Goal: Task Accomplishment & Management: Use online tool/utility

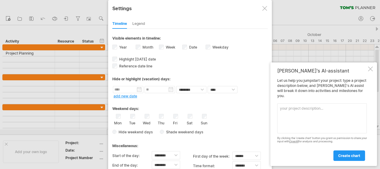
select select "*"
select select "**"
click at [373, 74] on div "[PERSON_NAME]'s AI-assistant Let us help you jumpstart your project: type a pro…" at bounding box center [324, 113] width 107 height 103
click at [367, 74] on div "[PERSON_NAME]'s AI-assistant" at bounding box center [322, 71] width 90 height 6
click at [370, 71] on div at bounding box center [370, 68] width 5 height 5
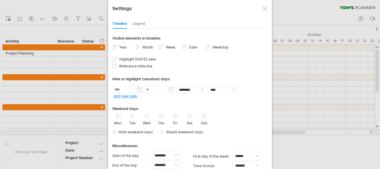
click at [213, 115] on div "Mon Tue Wed Thu Fri Sat Sun" at bounding box center [189, 119] width 155 height 11
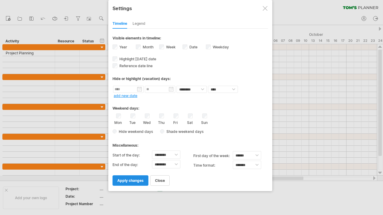
click at [137, 168] on span "apply changes" at bounding box center [130, 180] width 26 height 4
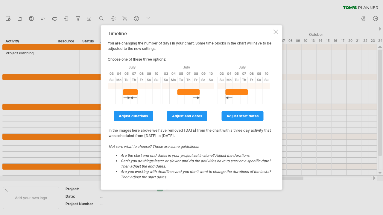
click at [277, 33] on div at bounding box center [275, 32] width 5 height 5
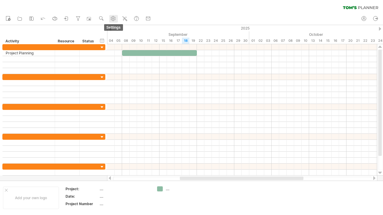
click at [115, 17] on icon at bounding box center [113, 18] width 4 height 4
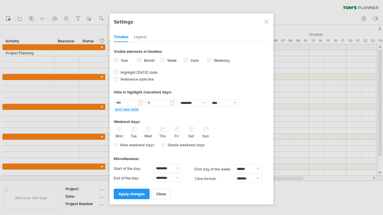
click at [138, 168] on link "apply changes" at bounding box center [132, 194] width 36 height 10
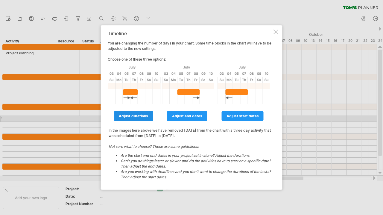
click at [145, 116] on span "adjust durations" at bounding box center [133, 116] width 29 height 4
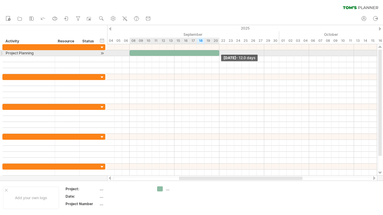
drag, startPoint x: 212, startPoint y: 51, endPoint x: 218, endPoint y: 51, distance: 6.0
click at [218, 51] on div at bounding box center [174, 53] width 90 height 6
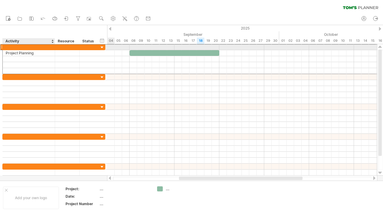
click at [27, 45] on div at bounding box center [29, 47] width 46 height 6
click at [102, 48] on div at bounding box center [102, 48] width 6 height 6
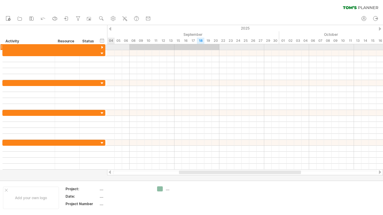
click at [102, 48] on div at bounding box center [102, 48] width 6 height 6
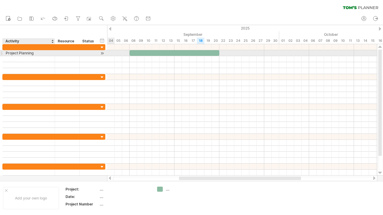
click at [40, 54] on div "Project Planning" at bounding box center [29, 53] width 46 height 6
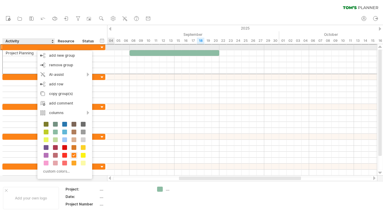
click at [28, 48] on div at bounding box center [29, 47] width 46 height 6
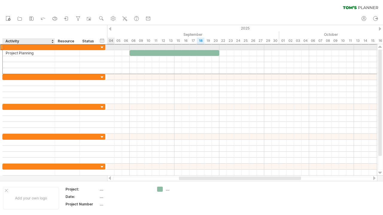
click at [25, 48] on div at bounding box center [29, 47] width 46 height 6
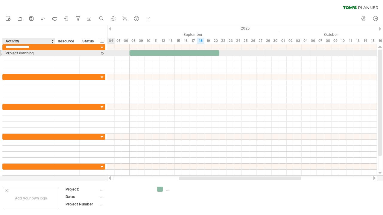
type input "**********"
click at [38, 53] on div "Project Planning" at bounding box center [29, 53] width 46 height 6
click at [38, 53] on input "**********" at bounding box center [29, 53] width 46 height 6
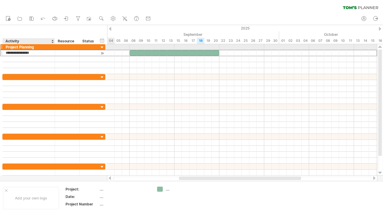
drag, startPoint x: 38, startPoint y: 53, endPoint x: 25, endPoint y: 53, distance: 13.2
click at [7, 49] on div "**********" at bounding box center [53, 59] width 103 height 30
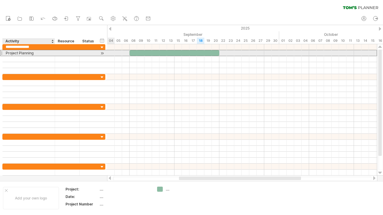
click at [28, 53] on div "Project Planning" at bounding box center [29, 53] width 46 height 6
click at [28, 53] on input "**********" at bounding box center [29, 53] width 46 height 6
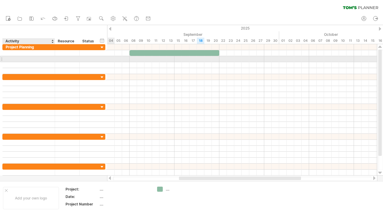
drag, startPoint x: 51, startPoint y: 57, endPoint x: 76, endPoint y: 57, distance: 24.8
click at [51, 57] on div at bounding box center [29, 59] width 46 height 6
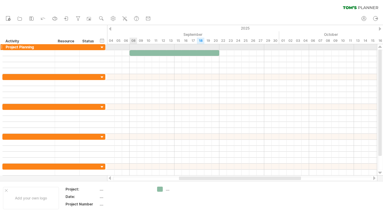
click at [135, 47] on div at bounding box center [242, 47] width 270 height 6
click at [134, 44] on div at bounding box center [242, 47] width 270 height 6
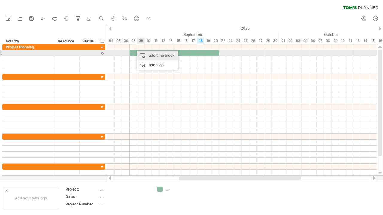
click at [144, 55] on div "add time block" at bounding box center [157, 56] width 41 height 10
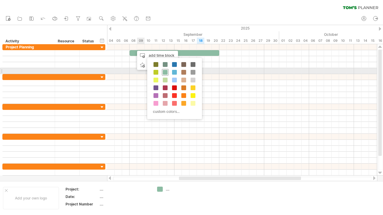
click at [166, 72] on span at bounding box center [165, 72] width 5 height 5
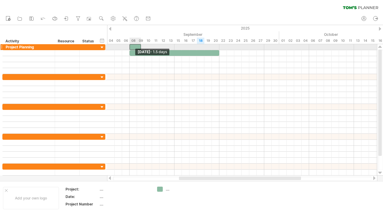
drag, startPoint x: 133, startPoint y: 45, endPoint x: 130, endPoint y: 48, distance: 3.9
click at [130, 48] on span at bounding box center [129, 47] width 2 height 6
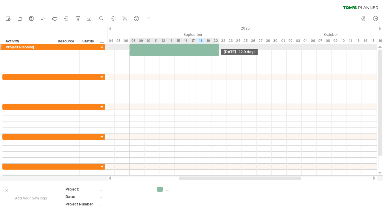
drag, startPoint x: 141, startPoint y: 45, endPoint x: 219, endPoint y: 45, distance: 78.3
click at [219, 45] on span at bounding box center [219, 47] width 2 height 6
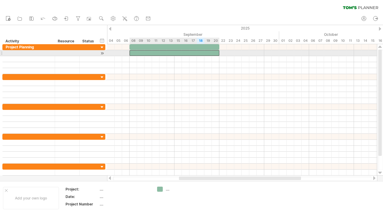
click at [210, 51] on div at bounding box center [174, 53] width 90 height 6
click at [157, 53] on div at bounding box center [174, 53] width 90 height 6
click at [138, 54] on div at bounding box center [174, 53] width 90 height 6
click at [88, 53] on div at bounding box center [89, 53] width 13 height 6
click at [149, 53] on div at bounding box center [174, 53] width 90 height 6
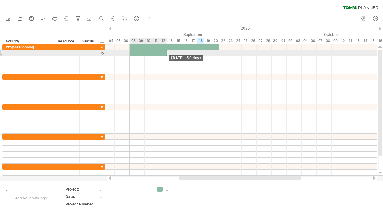
drag, startPoint x: 220, startPoint y: 53, endPoint x: 167, endPoint y: 54, distance: 52.6
click at [167, 54] on span at bounding box center [167, 53] width 2 height 6
drag, startPoint x: 129, startPoint y: 52, endPoint x: 143, endPoint y: 52, distance: 14.1
click at [143, 52] on span at bounding box center [144, 53] width 2 height 6
drag, startPoint x: 167, startPoint y: 51, endPoint x: 175, endPoint y: 51, distance: 7.5
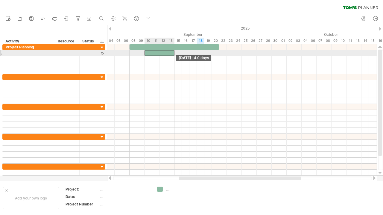
click at [175, 51] on span at bounding box center [174, 53] width 2 height 6
click at [36, 53] on div at bounding box center [29, 53] width 46 height 6
type input "**********"
click at [27, 59] on div at bounding box center [29, 59] width 46 height 6
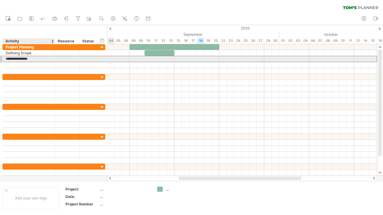
type input "**********"
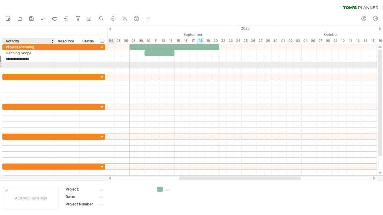
click at [30, 65] on div at bounding box center [29, 65] width 46 height 6
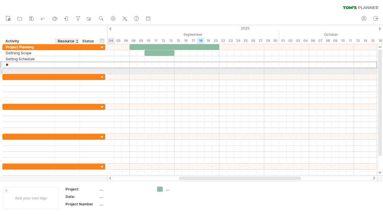
type input "*"
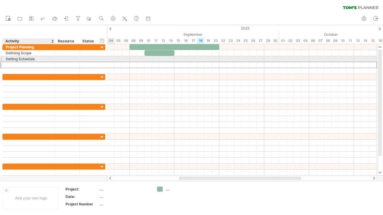
click at [32, 60] on div "Setting Schedule" at bounding box center [29, 59] width 46 height 6
click at [38, 59] on input "**********" at bounding box center [29, 59] width 46 height 6
type input "*******"
click at [17, 57] on input "*******" at bounding box center [29, 59] width 46 height 6
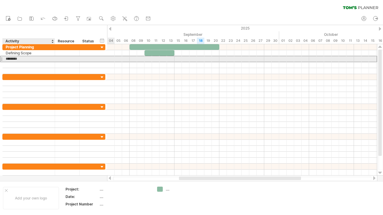
click at [17, 57] on input "*******" at bounding box center [29, 59] width 46 height 6
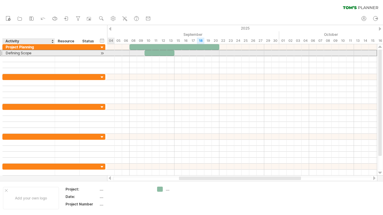
click at [23, 55] on div "Defining Scope" at bounding box center [29, 53] width 46 height 6
click at [0, 0] on input "**********" at bounding box center [0, 0] width 0 height 0
type input "********"
click at [24, 53] on input "********" at bounding box center [29, 53] width 46 height 6
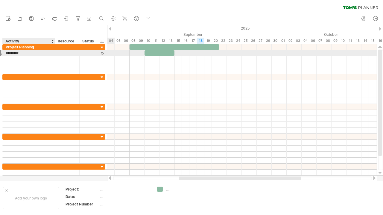
click at [24, 53] on input "********" at bounding box center [29, 53] width 46 height 6
click at [29, 54] on input "text" at bounding box center [29, 53] width 46 height 6
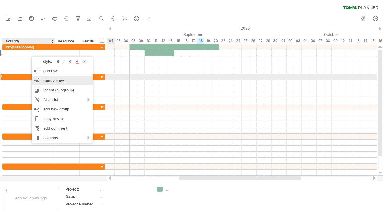
click at [41, 80] on div "remove row remove selected rows" at bounding box center [62, 81] width 61 height 10
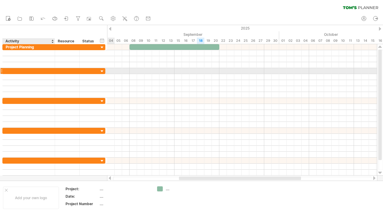
click at [39, 71] on div at bounding box center [29, 71] width 46 height 6
type input "**********"
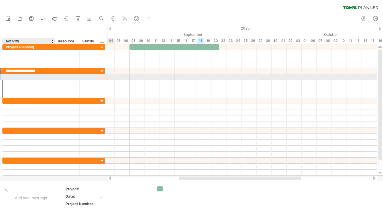
click at [38, 77] on div at bounding box center [29, 77] width 46 height 6
type input "**********"
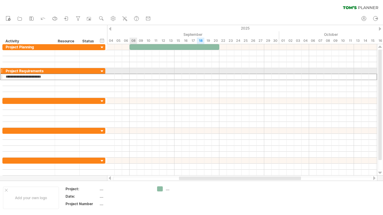
click at [131, 69] on div at bounding box center [242, 71] width 270 height 6
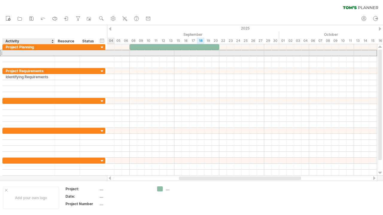
click at [26, 53] on div at bounding box center [29, 53] width 46 height 6
click at [26, 53] on input "text" at bounding box center [29, 53] width 46 height 6
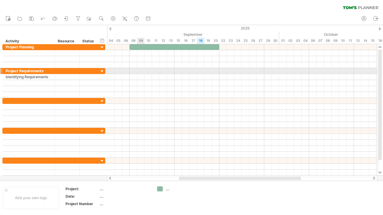
click at [138, 72] on div at bounding box center [242, 71] width 270 height 6
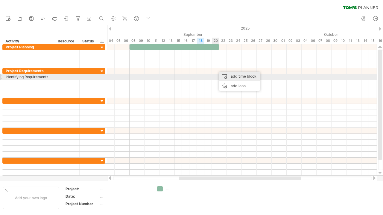
click at [228, 76] on div "add time block" at bounding box center [239, 77] width 41 height 10
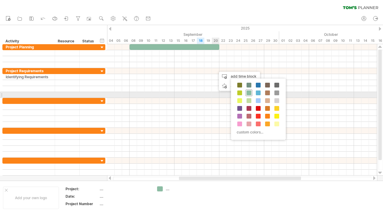
click at [249, 94] on span at bounding box center [248, 93] width 5 height 5
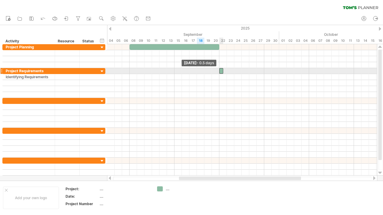
drag, startPoint x: 214, startPoint y: 71, endPoint x: 222, endPoint y: 71, distance: 8.1
click at [222, 71] on div at bounding box center [221, 71] width 4 height 6
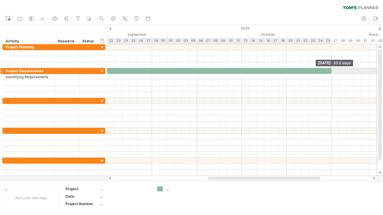
drag, startPoint x: 222, startPoint y: 71, endPoint x: 329, endPoint y: 73, distance: 106.5
click at [329, 73] on div at bounding box center [219, 71] width 224 height 6
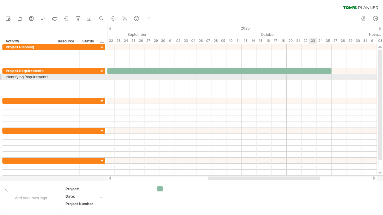
click at [315, 79] on div at bounding box center [242, 77] width 270 height 6
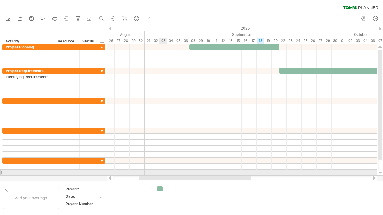
drag, startPoint x: 230, startPoint y: 178, endPoint x: 161, endPoint y: 175, distance: 69.1
click at [161, 168] on div "Trying to reach [DOMAIN_NAME] Connected again... 0% clear filter new" at bounding box center [191, 107] width 383 height 215
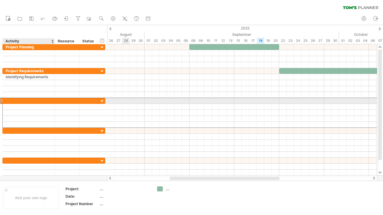
click at [26, 102] on div at bounding box center [29, 101] width 46 height 6
type input "********"
click at [198, 102] on div at bounding box center [242, 101] width 270 height 6
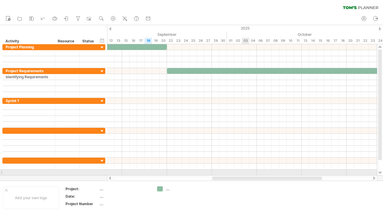
drag, startPoint x: 200, startPoint y: 178, endPoint x: 245, endPoint y: 172, distance: 44.7
click at [245, 168] on div "Trying to reach [DOMAIN_NAME] Connected again... 0% clear filter new" at bounding box center [191, 107] width 383 height 215
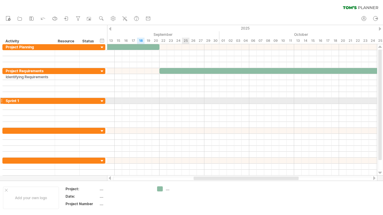
click at [186, 101] on div at bounding box center [242, 101] width 270 height 6
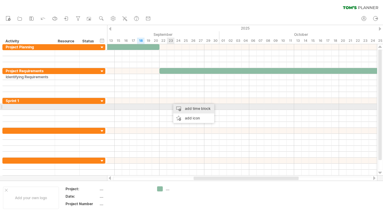
click at [183, 109] on div "add time block" at bounding box center [193, 109] width 41 height 10
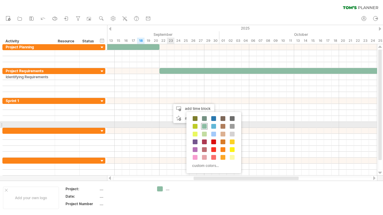
click at [202, 125] on span at bounding box center [204, 126] width 5 height 5
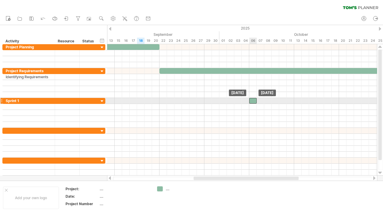
drag, startPoint x: 173, startPoint y: 100, endPoint x: 251, endPoint y: 102, distance: 78.6
click at [251, 102] on div at bounding box center [252, 101] width 7 height 6
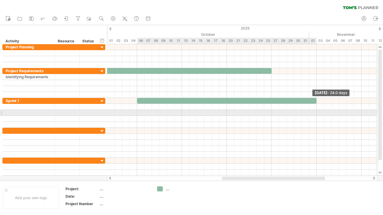
drag, startPoint x: 257, startPoint y: 100, endPoint x: 316, endPoint y: 115, distance: 60.8
click at [316, 115] on div "[DATE] - 24.0 days [DATE]" at bounding box center [242, 110] width 270 height 132
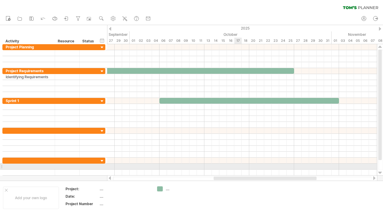
drag, startPoint x: 247, startPoint y: 178, endPoint x: 237, endPoint y: 167, distance: 14.2
click at [239, 167] on div "Trying to reach [DOMAIN_NAME] Connected again... 0% clear filter new" at bounding box center [191, 107] width 383 height 215
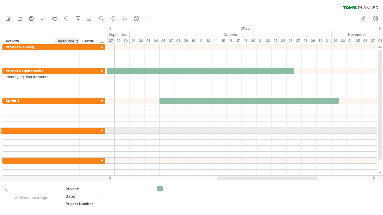
click at [58, 128] on div at bounding box center [67, 131] width 18 height 6
type input "*"
click at [38, 128] on div at bounding box center [29, 131] width 46 height 6
type input "**********"
click at [187, 131] on div at bounding box center [242, 131] width 270 height 6
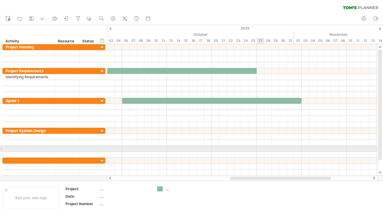
drag, startPoint x: 246, startPoint y: 179, endPoint x: 259, endPoint y: 147, distance: 34.9
click at [259, 147] on div "Trying to reach [DOMAIN_NAME] Connected again... 0% clear filter new" at bounding box center [191, 107] width 383 height 215
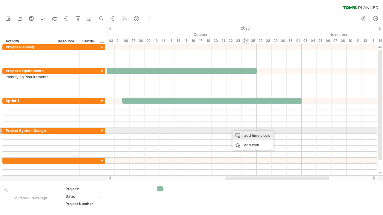
click at [248, 134] on div "add time block" at bounding box center [252, 136] width 41 height 10
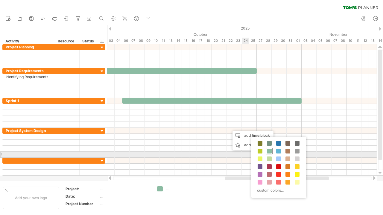
click at [270, 154] on div at bounding box center [269, 151] width 7 height 7
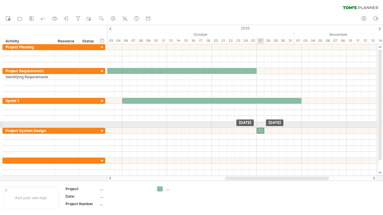
drag, startPoint x: 236, startPoint y: 129, endPoint x: 261, endPoint y: 127, distance: 24.6
click at [261, 128] on div at bounding box center [260, 131] width 7 height 6
drag, startPoint x: 265, startPoint y: 129, endPoint x: 302, endPoint y: 126, distance: 36.6
click at [306, 126] on div at bounding box center [242, 113] width 270 height 138
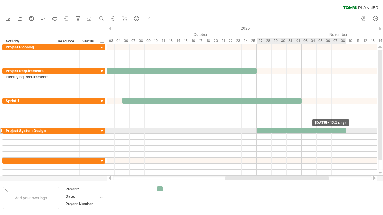
drag, startPoint x: 264, startPoint y: 130, endPoint x: 345, endPoint y: 129, distance: 81.3
click at [345, 129] on span at bounding box center [346, 131] width 2 height 6
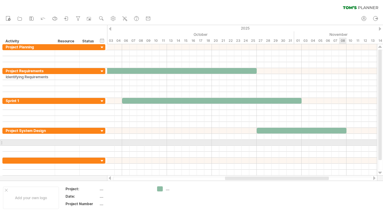
click at [343, 142] on div at bounding box center [242, 143] width 270 height 6
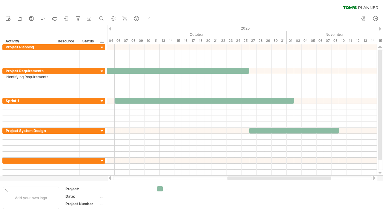
click at [315, 168] on div at bounding box center [279, 179] width 104 height 4
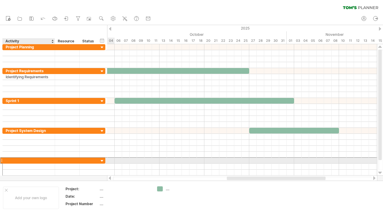
click at [20, 159] on div at bounding box center [29, 161] width 46 height 6
type input "********"
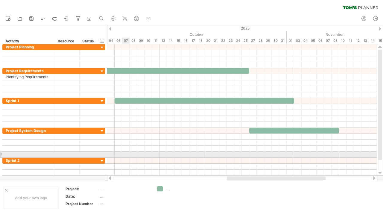
click at [128, 154] on div at bounding box center [242, 155] width 270 height 6
click at [241, 154] on div at bounding box center [242, 155] width 270 height 6
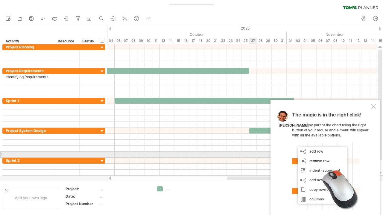
click at [255, 158] on div at bounding box center [242, 161] width 270 height 6
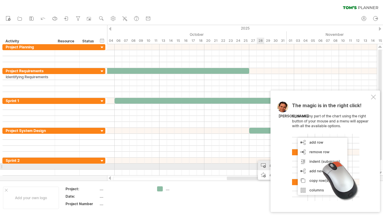
click at [268, 164] on div "add time block" at bounding box center [278, 166] width 41 height 10
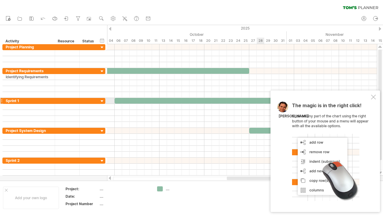
click at [372, 98] on div at bounding box center [373, 97] width 5 height 5
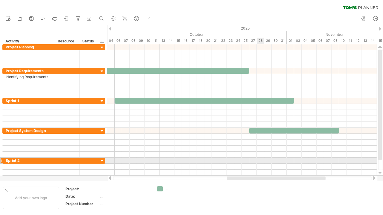
click at [260, 161] on div at bounding box center [242, 161] width 270 height 6
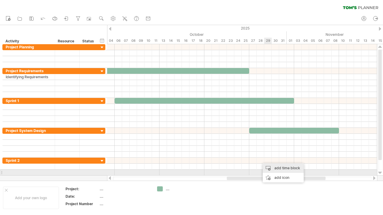
click at [277, 168] on div "add time block" at bounding box center [282, 169] width 41 height 10
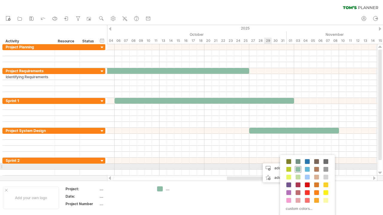
click at [298, 168] on span at bounding box center [297, 169] width 5 height 5
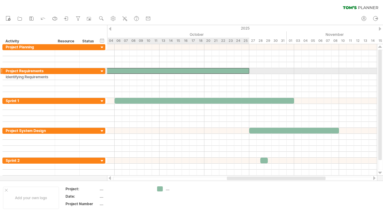
click at [172, 69] on div at bounding box center [137, 71] width 224 height 6
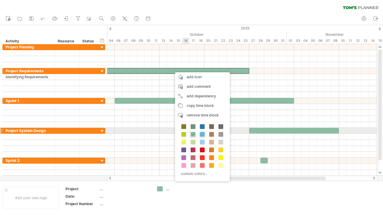
click at [200, 134] on span at bounding box center [202, 134] width 5 height 5
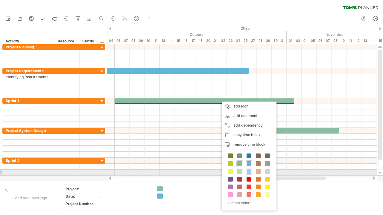
click at [249, 168] on span at bounding box center [248, 171] width 5 height 5
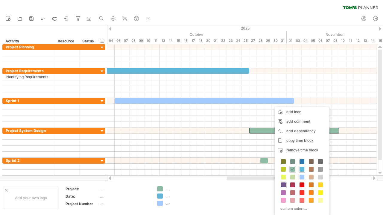
click at [282, 168] on span at bounding box center [283, 185] width 5 height 5
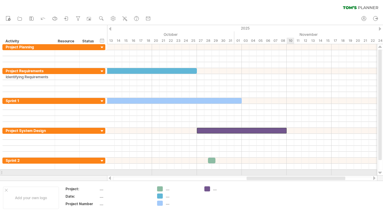
drag, startPoint x: 272, startPoint y: 179, endPoint x: 292, endPoint y: 169, distance: 22.2
click at [292, 168] on div "Trying to reach [DOMAIN_NAME] Connected again... 0% clear filter new" at bounding box center [191, 107] width 383 height 215
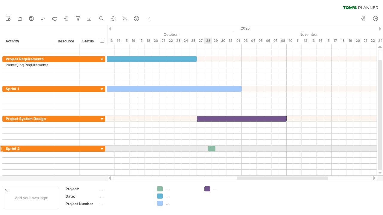
click at [211, 147] on div at bounding box center [211, 149] width 7 height 6
drag, startPoint x: 212, startPoint y: 147, endPoint x: 203, endPoint y: 148, distance: 9.3
click at [202, 148] on div at bounding box center [200, 149] width 7 height 6
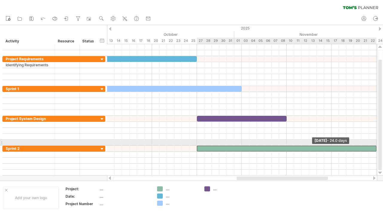
drag, startPoint x: 205, startPoint y: 148, endPoint x: 376, endPoint y: 144, distance: 170.5
click at [376, 146] on span at bounding box center [376, 149] width 2 height 6
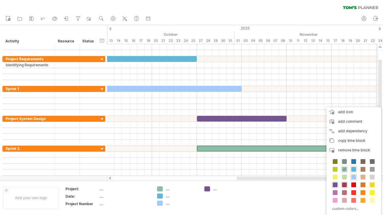
click at [345, 168] on span at bounding box center [344, 185] width 5 height 5
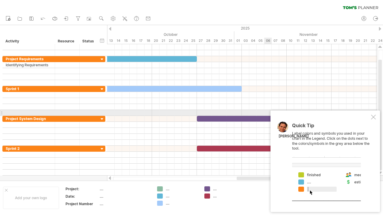
click at [373, 115] on div "Quick Tip Label colors and symbols you used in your chart in the Legend. Click …" at bounding box center [324, 162] width 109 height 102
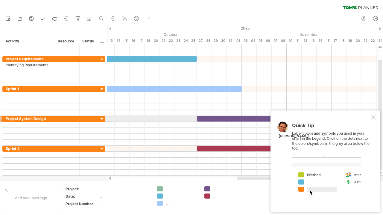
click at [377, 116] on div "Quick Tip Label colors and symbols you used in your chart in the Legend. Click …" at bounding box center [324, 162] width 109 height 102
click at [372, 117] on div at bounding box center [373, 117] width 5 height 5
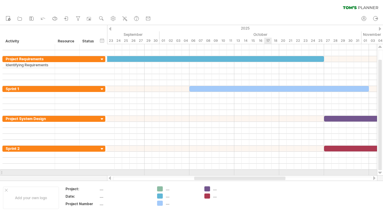
drag, startPoint x: 308, startPoint y: 178, endPoint x: 265, endPoint y: 174, distance: 42.7
click at [265, 168] on div "Trying to reach [DOMAIN_NAME] Connected again... 0% clear filter new" at bounding box center [191, 107] width 383 height 215
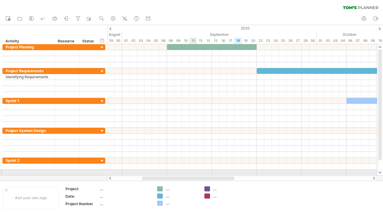
drag, startPoint x: 244, startPoint y: 180, endPoint x: 173, endPoint y: 115, distance: 95.9
click at [193, 168] on div "Trying to reach [DOMAIN_NAME] Connected again... 0% clear filter new" at bounding box center [191, 107] width 383 height 215
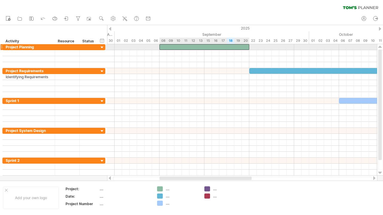
click at [183, 47] on div at bounding box center [204, 47] width 90 height 6
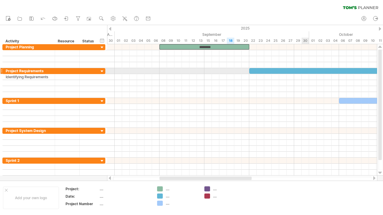
click at [304, 71] on div at bounding box center [361, 71] width 224 height 6
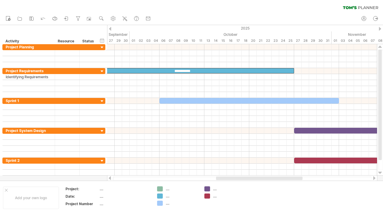
drag, startPoint x: 222, startPoint y: 177, endPoint x: 279, endPoint y: 176, distance: 57.7
click at [279, 168] on div at bounding box center [242, 178] width 270 height 6
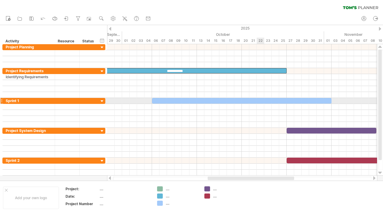
click at [262, 102] on div "**********" at bounding box center [242, 110] width 270 height 132
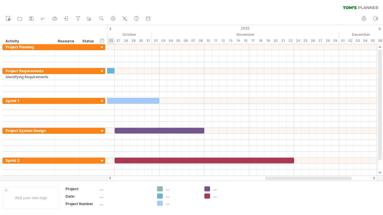
drag, startPoint x: 261, startPoint y: 178, endPoint x: 318, endPoint y: 178, distance: 57.4
click at [318, 168] on div at bounding box center [308, 179] width 86 height 4
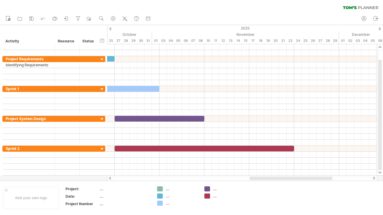
drag, startPoint x: 284, startPoint y: 179, endPoint x: 283, endPoint y: 176, distance: 3.5
click at [284, 168] on div at bounding box center [290, 179] width 83 height 4
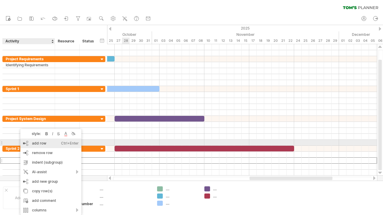
click at [51, 144] on div "add row Ctrl+Enter Cmd+Enter" at bounding box center [50, 144] width 61 height 10
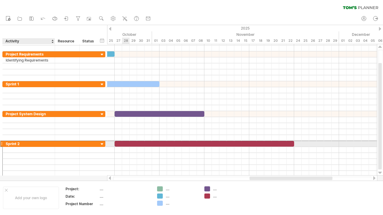
click at [11, 144] on div "Sprint 2" at bounding box center [29, 144] width 46 height 6
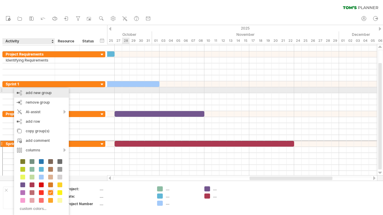
click at [40, 91] on div "add new group" at bounding box center [41, 93] width 55 height 10
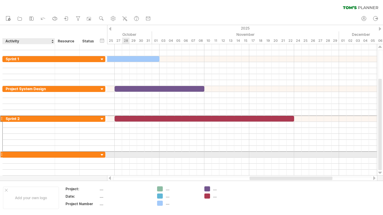
click at [39, 154] on div at bounding box center [29, 155] width 46 height 6
click at [242, 153] on div at bounding box center [242, 155] width 270 height 6
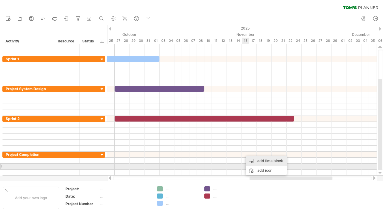
click at [255, 165] on div "add time block" at bounding box center [265, 161] width 41 height 10
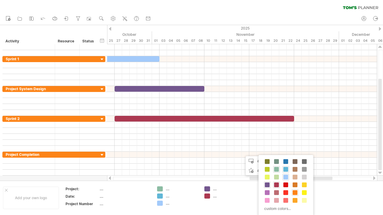
click at [295, 168] on span at bounding box center [294, 192] width 5 height 5
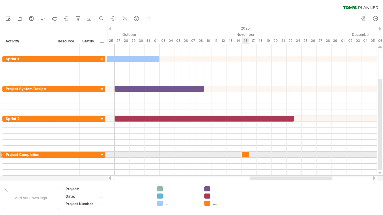
click at [245, 154] on div at bounding box center [245, 155] width 7 height 6
drag, startPoint x: 246, startPoint y: 153, endPoint x: 342, endPoint y: 152, distance: 96.0
click at [342, 152] on div at bounding box center [342, 155] width 7 height 6
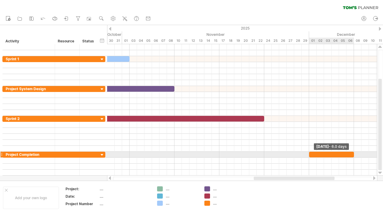
click at [353, 153] on span at bounding box center [353, 155] width 2 height 6
click at [308, 152] on span at bounding box center [309, 155] width 2 height 6
click at [289, 155] on div at bounding box center [242, 155] width 270 height 6
click at [39, 154] on div "Project Completion" at bounding box center [29, 155] width 46 height 6
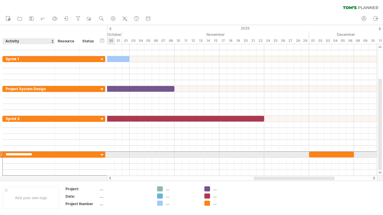
click at [39, 154] on input "**********" at bounding box center [29, 155] width 46 height 6
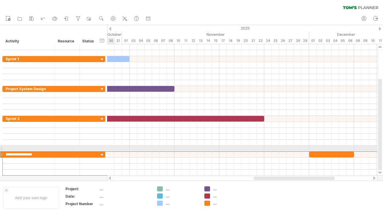
drag, startPoint x: 39, startPoint y: 152, endPoint x: 0, endPoint y: 152, distance: 39.8
click at [0, 152] on html "progress(100%) Trying to reach [DOMAIN_NAME] Connected again... 0% clear filter…" at bounding box center [191, 108] width 383 height 216
type input "**********"
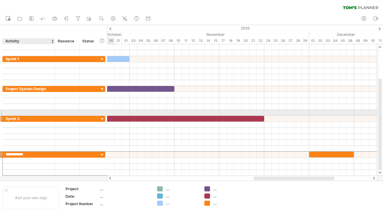
click at [24, 116] on div "Sprint 2" at bounding box center [29, 119] width 46 height 6
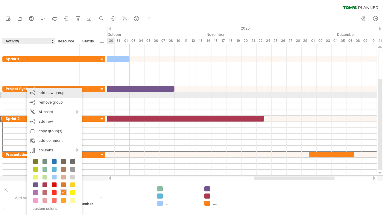
click at [45, 92] on div "add new group" at bounding box center [54, 93] width 55 height 10
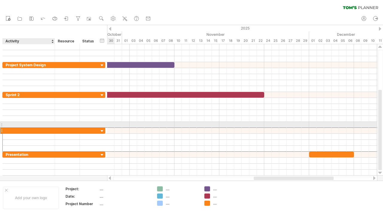
click at [42, 128] on div at bounding box center [29, 131] width 46 height 6
type input "**********"
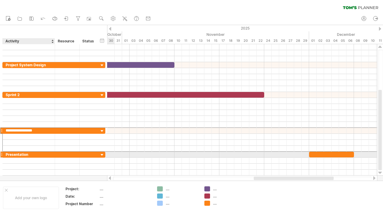
click at [36, 152] on div "Presentation" at bounding box center [29, 155] width 46 height 6
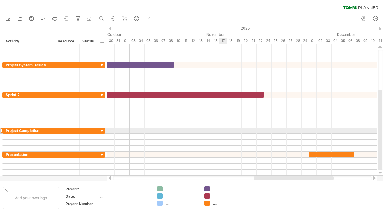
click at [221, 131] on div at bounding box center [242, 131] width 270 height 6
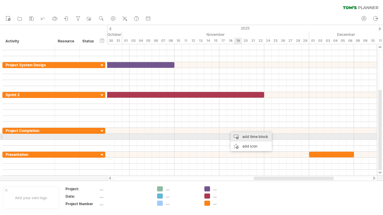
click at [250, 138] on div "add time block" at bounding box center [251, 137] width 41 height 10
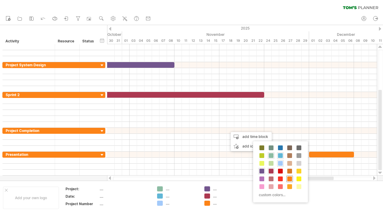
click at [288, 168] on span at bounding box center [289, 179] width 5 height 5
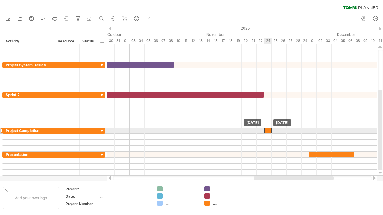
drag, startPoint x: 230, startPoint y: 128, endPoint x: 267, endPoint y: 129, distance: 36.5
click at [267, 129] on div at bounding box center [267, 131] width 7 height 6
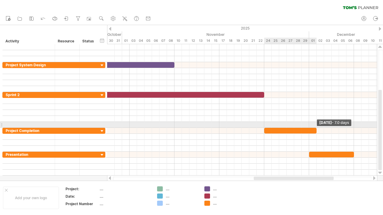
drag, startPoint x: 272, startPoint y: 129, endPoint x: 317, endPoint y: 130, distance: 44.6
click at [316, 128] on span at bounding box center [316, 131] width 2 height 6
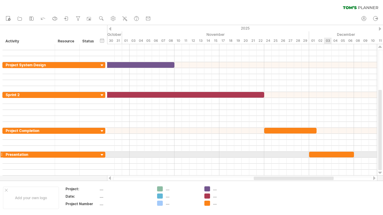
click at [325, 153] on div at bounding box center [331, 155] width 45 height 6
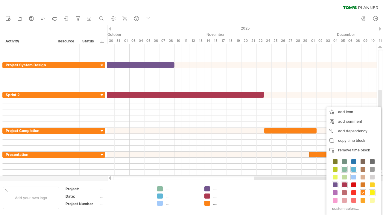
click at [372, 168] on span at bounding box center [372, 192] width 5 height 5
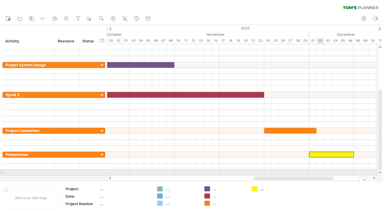
click at [317, 168] on div at bounding box center [242, 173] width 270 height 6
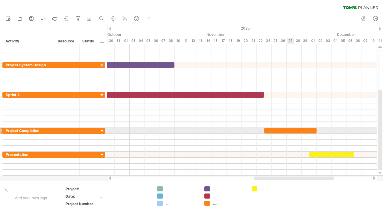
click at [291, 132] on div at bounding box center [290, 131] width 52 height 6
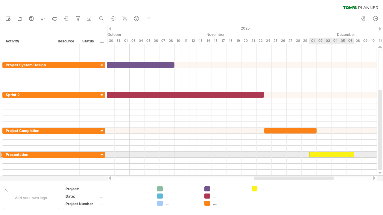
click at [325, 152] on div at bounding box center [331, 155] width 45 height 6
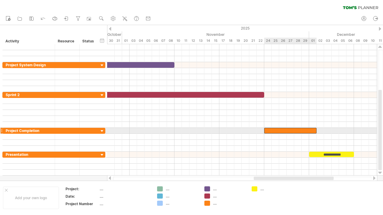
click at [288, 128] on div at bounding box center [290, 131] width 52 height 6
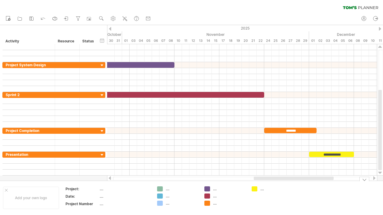
click at [286, 168] on div "Add your own logo Project: .... Date: .... Project Number .... .... .... .... .…" at bounding box center [191, 198] width 383 height 34
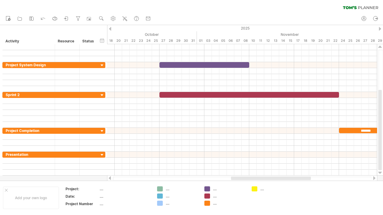
drag, startPoint x: 291, startPoint y: 178, endPoint x: 267, endPoint y: 180, distance: 23.5
click at [267, 168] on div at bounding box center [242, 179] width 259 height 4
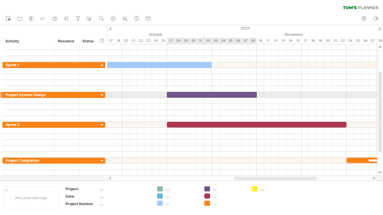
click at [216, 93] on div at bounding box center [212, 95] width 90 height 6
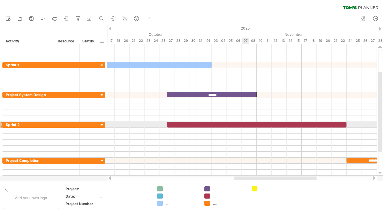
click at [248, 123] on div at bounding box center [256, 125] width 179 height 6
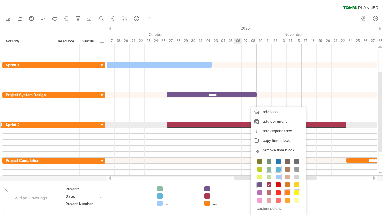
click at [240, 126] on div at bounding box center [256, 125] width 179 height 6
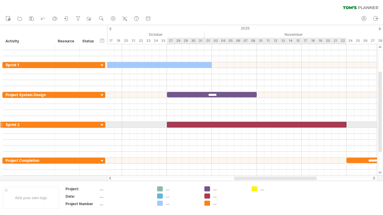
click at [243, 125] on div at bounding box center [256, 125] width 179 height 6
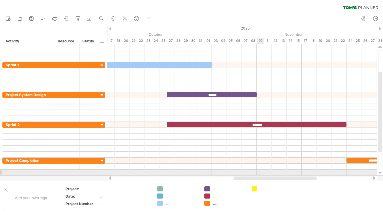
click at [258, 168] on div at bounding box center [242, 173] width 270 height 6
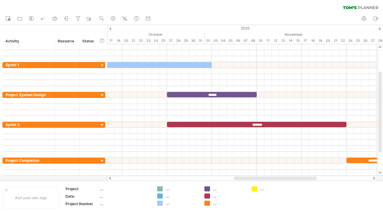
drag, startPoint x: 263, startPoint y: 176, endPoint x: 225, endPoint y: 177, distance: 38.3
click at [225, 168] on div at bounding box center [242, 178] width 270 height 6
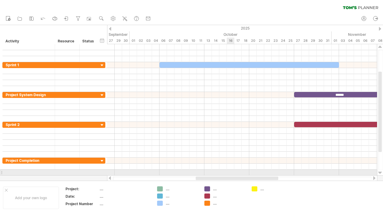
drag, startPoint x: 267, startPoint y: 178, endPoint x: 234, endPoint y: 172, distance: 34.1
click at [229, 168] on div "Trying to reach [DOMAIN_NAME] Connected again... 0% clear filter new" at bounding box center [191, 107] width 383 height 215
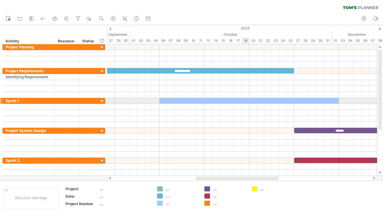
click at [243, 101] on div at bounding box center [248, 101] width 179 height 6
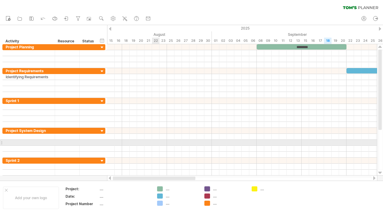
drag, startPoint x: 260, startPoint y: 178, endPoint x: 156, endPoint y: 144, distance: 109.0
click at [156, 144] on div "Trying to reach [DOMAIN_NAME] Connected again... 0% clear filter new" at bounding box center [191, 107] width 383 height 215
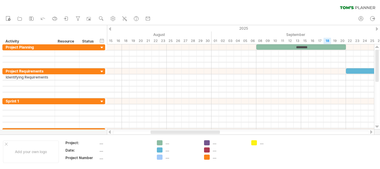
click at [331, 21] on div "new" at bounding box center [190, 19] width 380 height 13
click at [30, 19] on icon at bounding box center [31, 19] width 6 height 6
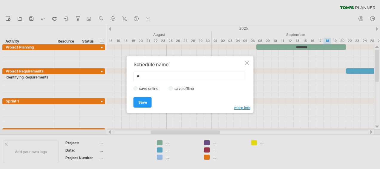
type input "*"
type input "**********"
click at [138, 100] on span "Save" at bounding box center [142, 102] width 9 height 4
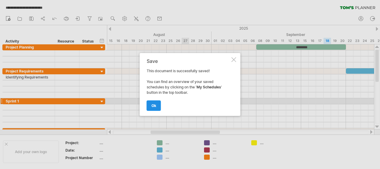
click at [153, 106] on span "ok" at bounding box center [154, 105] width 5 height 4
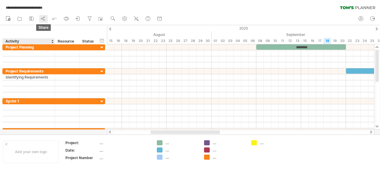
click at [44, 21] on icon at bounding box center [43, 19] width 6 height 6
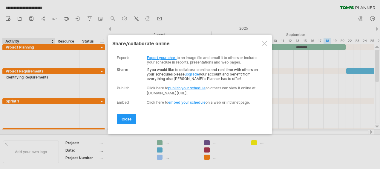
click at [267, 45] on div at bounding box center [264, 43] width 5 height 5
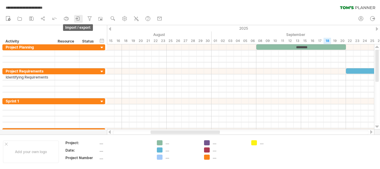
click at [80, 19] on icon at bounding box center [78, 19] width 3 height 4
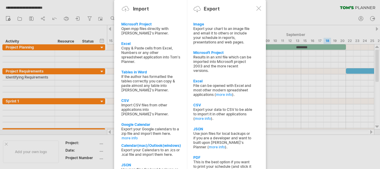
click at [258, 7] on div at bounding box center [259, 8] width 5 height 5
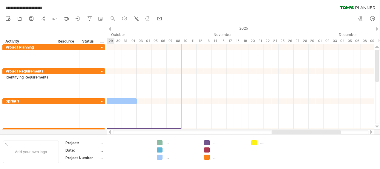
drag, startPoint x: 210, startPoint y: 132, endPoint x: 331, endPoint y: 131, distance: 121.4
click at [332, 131] on div at bounding box center [306, 132] width 69 height 4
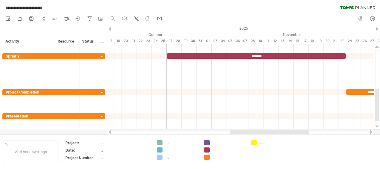
drag, startPoint x: 269, startPoint y: 130, endPoint x: 247, endPoint y: 130, distance: 21.8
click at [247, 130] on div at bounding box center [241, 132] width 268 height 6
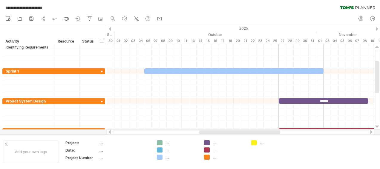
drag, startPoint x: 264, startPoint y: 132, endPoint x: 234, endPoint y: 126, distance: 30.8
click at [231, 131] on div at bounding box center [239, 132] width 81 height 4
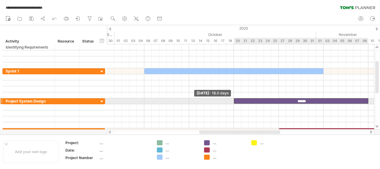
drag, startPoint x: 279, startPoint y: 99, endPoint x: 236, endPoint y: 102, distance: 42.9
click at [234, 101] on span at bounding box center [234, 101] width 2 height 6
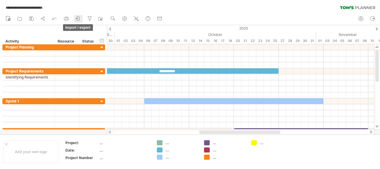
click at [77, 16] on icon at bounding box center [78, 19] width 6 height 6
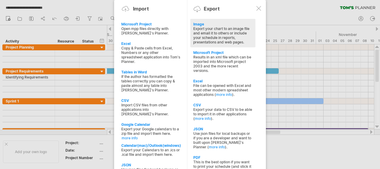
click at [234, 31] on div "Export your chart to an image file and email it to others or include your sched…" at bounding box center [222, 35] width 59 height 18
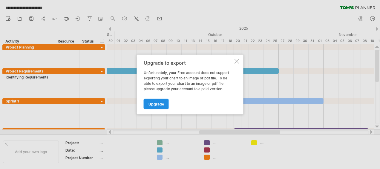
click at [154, 104] on span "Upgrade" at bounding box center [157, 104] width 16 height 4
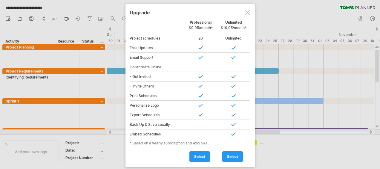
click at [248, 12] on div at bounding box center [247, 12] width 5 height 5
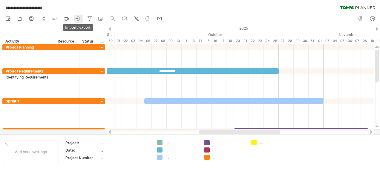
click at [78, 20] on icon at bounding box center [78, 19] width 6 height 6
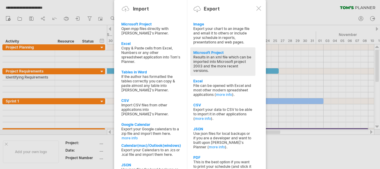
click at [242, 55] on div "Results in an xml file which can be imported into Microsoft project 2003 and th…" at bounding box center [222, 64] width 59 height 18
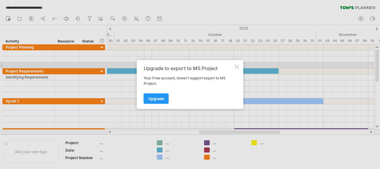
click at [237, 68] on div at bounding box center [237, 66] width 5 height 5
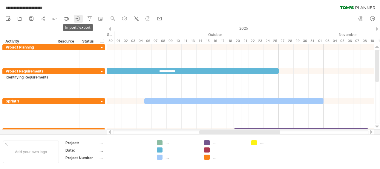
click at [82, 20] on link "import / export" at bounding box center [78, 19] width 9 height 8
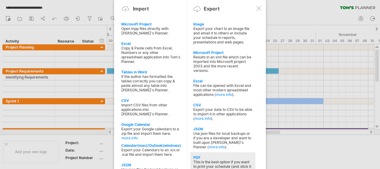
click at [235, 159] on div "This is the best option if you want to print your schedule (and stick it up the…" at bounding box center [222, 165] width 59 height 13
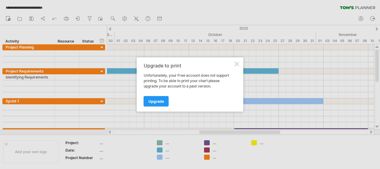
click at [239, 63] on div at bounding box center [237, 64] width 5 height 5
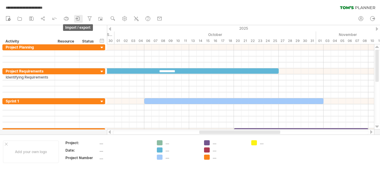
click at [79, 18] on icon at bounding box center [78, 19] width 6 height 6
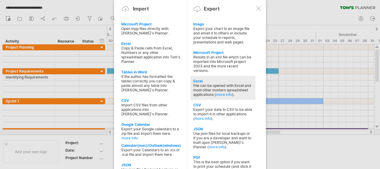
click at [251, 79] on div "Excel" at bounding box center [222, 81] width 59 height 4
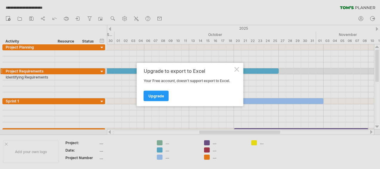
click at [239, 68] on div at bounding box center [237, 69] width 5 height 5
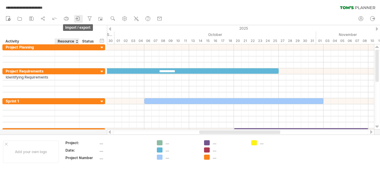
click at [80, 21] on icon at bounding box center [78, 19] width 6 height 6
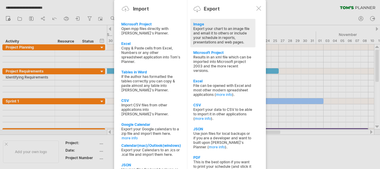
click at [236, 32] on div "Export your chart to an image file and email it to others or include your sched…" at bounding box center [222, 35] width 59 height 18
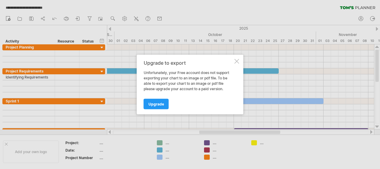
click at [238, 64] on div "Upgrade to export Unfortunately, your Free account does not support exporting y…" at bounding box center [190, 84] width 107 height 59
click at [240, 60] on div "Upgrade to export Unfortunately, your Free account does not support exporting y…" at bounding box center [190, 84] width 107 height 59
click at [236, 60] on div at bounding box center [237, 61] width 5 height 5
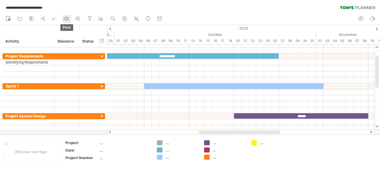
click at [69, 19] on icon at bounding box center [66, 19] width 6 height 6
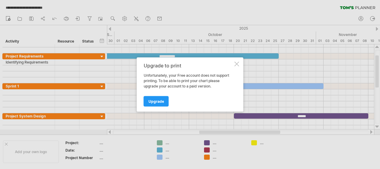
click at [237, 61] on div "Upgrade to print Unfortunately, your Free account does not support printing. To…" at bounding box center [190, 84] width 107 height 54
click at [102, 16] on div at bounding box center [190, 84] width 380 height 169
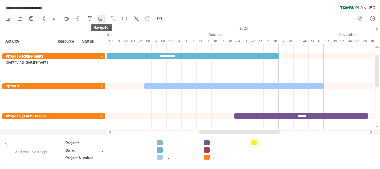
click at [103, 20] on rect at bounding box center [100, 19] width 6 height 6
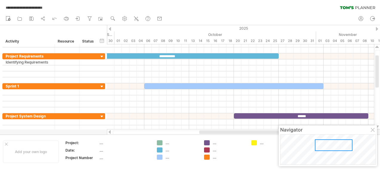
click at [372, 130] on div at bounding box center [373, 130] width 5 height 5
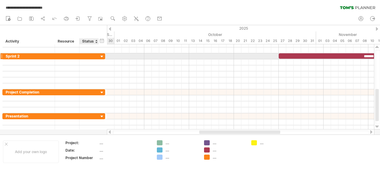
click at [102, 54] on div at bounding box center [102, 57] width 6 height 6
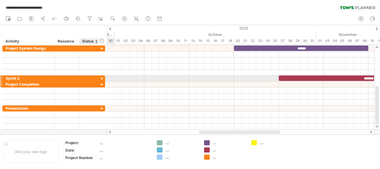
click at [103, 82] on div at bounding box center [102, 85] width 6 height 6
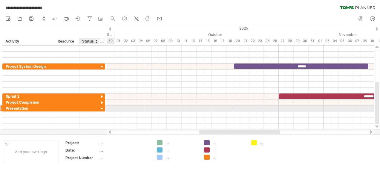
click at [101, 106] on div at bounding box center [102, 109] width 6 height 6
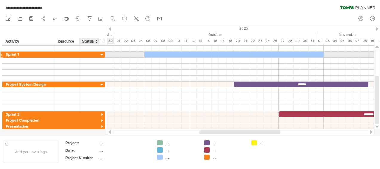
click at [100, 55] on div at bounding box center [102, 55] width 6 height 6
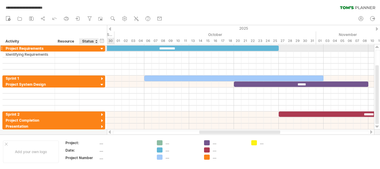
click at [103, 49] on div at bounding box center [102, 49] width 6 height 6
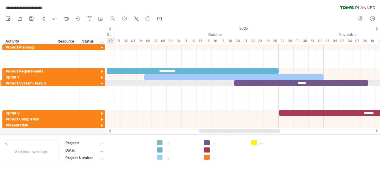
click at [102, 82] on div at bounding box center [102, 84] width 6 height 6
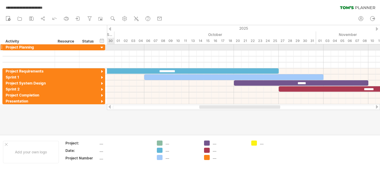
click at [102, 49] on div at bounding box center [102, 48] width 6 height 6
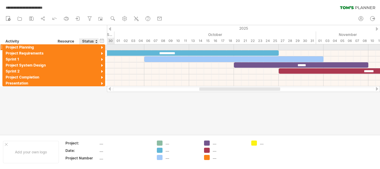
click at [103, 45] on div at bounding box center [102, 48] width 6 height 6
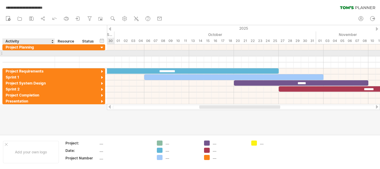
click at [43, 53] on div at bounding box center [29, 53] width 46 height 6
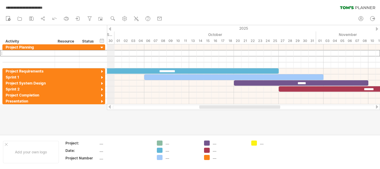
click at [110, 27] on div "2025" at bounding box center [245, 28] width 919 height 6
click at [109, 27] on div at bounding box center [110, 29] width 2 height 4
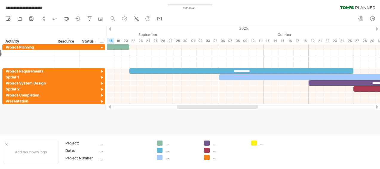
click at [109, 27] on div at bounding box center [110, 29] width 2 height 4
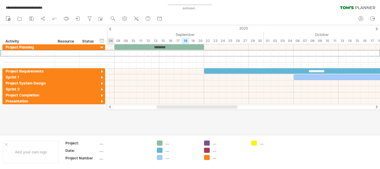
click at [109, 27] on div at bounding box center [110, 29] width 2 height 4
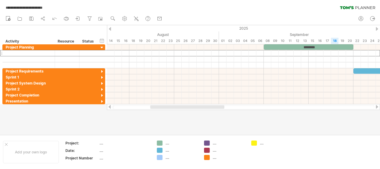
click at [376, 28] on div at bounding box center [377, 29] width 2 height 4
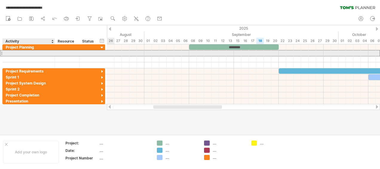
click at [31, 51] on div at bounding box center [29, 53] width 46 height 6
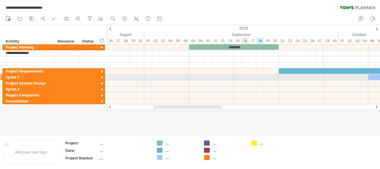
type input "**********"
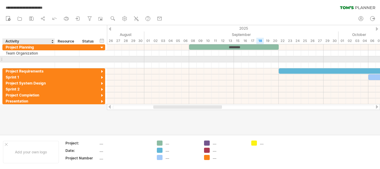
click at [29, 58] on div at bounding box center [29, 59] width 46 height 6
type input "**********"
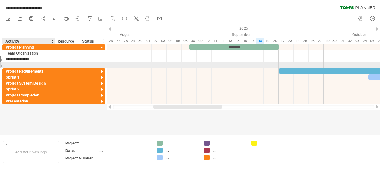
click at [19, 65] on div at bounding box center [29, 65] width 46 height 6
type input "**********"
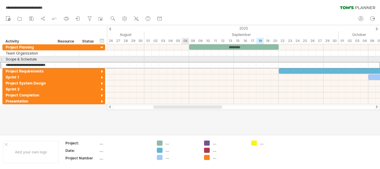
click at [184, 59] on div at bounding box center [243, 59] width 273 height 6
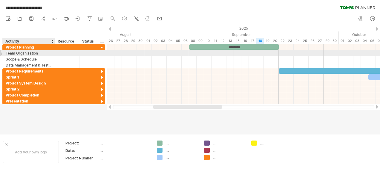
click at [55, 53] on div at bounding box center [67, 53] width 25 height 6
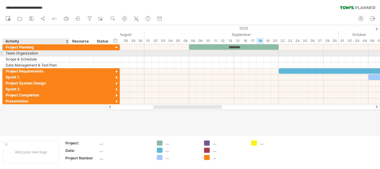
drag, startPoint x: 53, startPoint y: 53, endPoint x: 67, endPoint y: 53, distance: 14.7
click at [67, 53] on div at bounding box center [68, 53] width 3 height 6
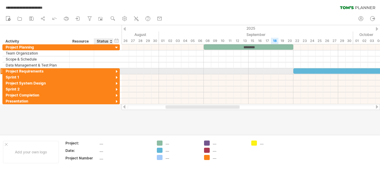
click at [117, 71] on div at bounding box center [117, 72] width 6 height 6
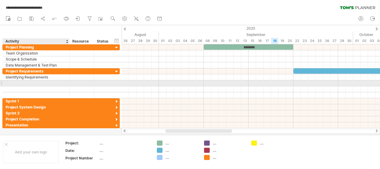
click at [51, 82] on div at bounding box center [36, 83] width 61 height 6
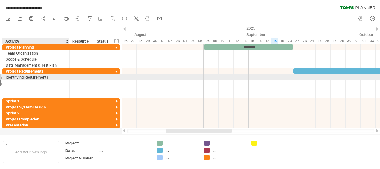
click at [55, 77] on div "Identifying Requirements" at bounding box center [36, 77] width 61 height 6
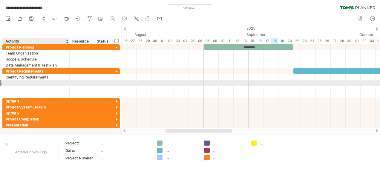
click at [50, 82] on div at bounding box center [36, 83] width 61 height 6
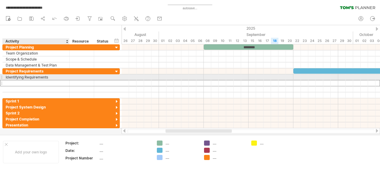
click at [54, 78] on div "Identifying Requirements" at bounding box center [36, 77] width 61 height 6
click at [54, 78] on input "**********" at bounding box center [36, 77] width 61 height 6
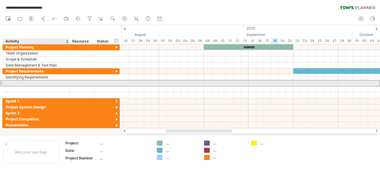
click at [50, 83] on div at bounding box center [36, 83] width 61 height 6
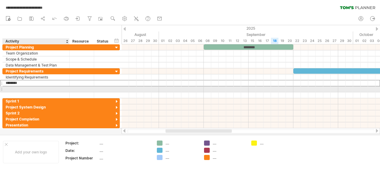
type input "*********"
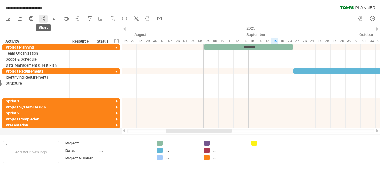
click at [45, 20] on icon at bounding box center [43, 19] width 6 height 6
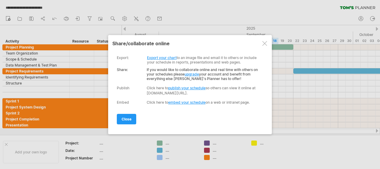
click at [265, 44] on div at bounding box center [264, 43] width 5 height 5
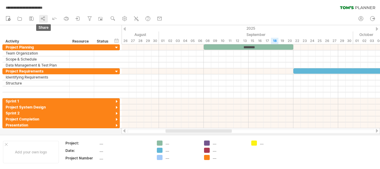
click at [41, 21] on icon at bounding box center [43, 19] width 6 height 6
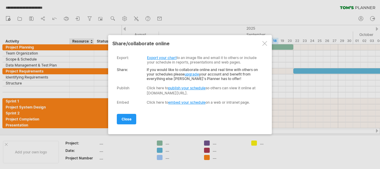
click at [190, 86] on link "publish your schedule" at bounding box center [186, 88] width 37 height 4
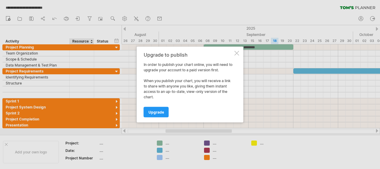
click at [234, 50] on div "Upgrade to publish In order to publish your chart online, you will need to upgr…" at bounding box center [190, 85] width 107 height 76
click at [236, 55] on div at bounding box center [237, 53] width 5 height 5
